Goal: Information Seeking & Learning: Understand process/instructions

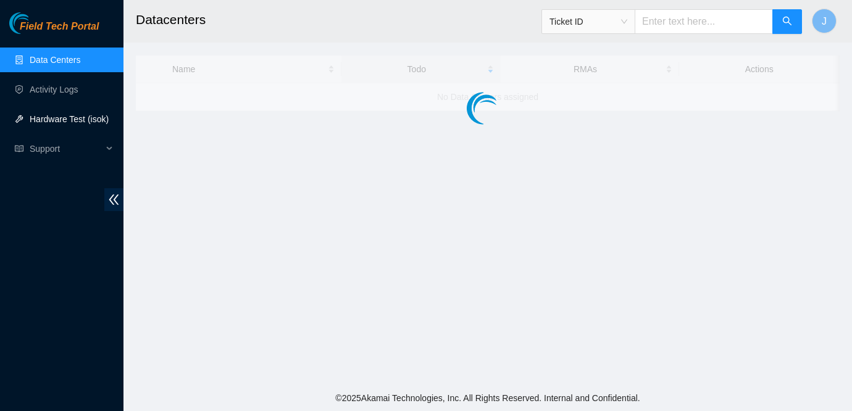
click at [56, 121] on link "Hardware Test (isok)" at bounding box center [69, 119] width 79 height 10
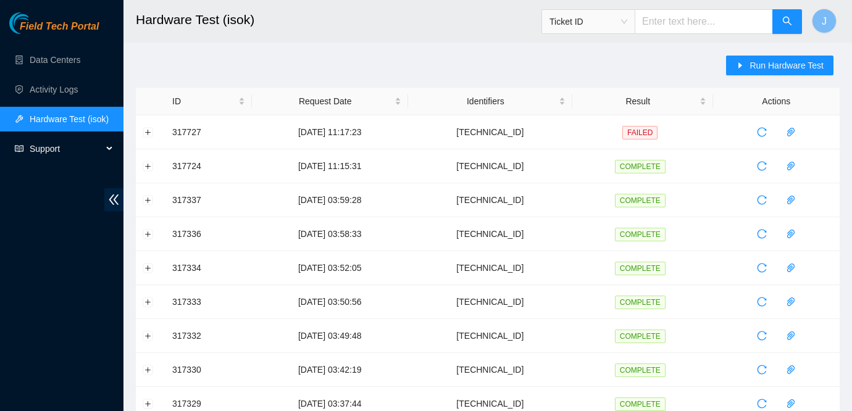
click at [51, 151] on span "Support" at bounding box center [66, 148] width 73 height 25
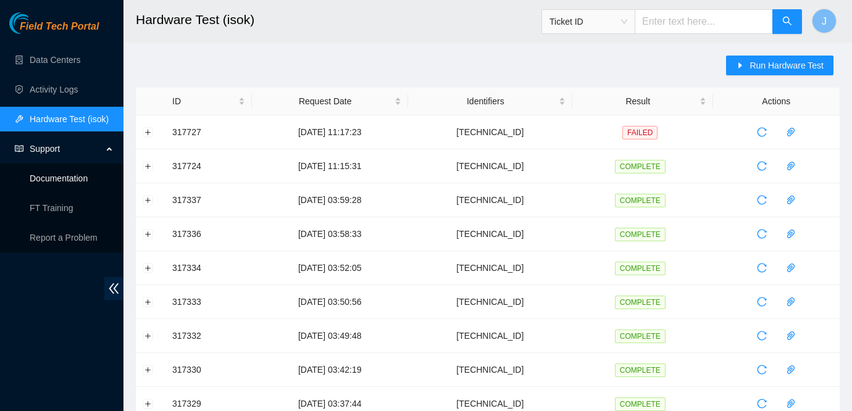
click at [64, 181] on link "Documentation" at bounding box center [59, 178] width 58 height 10
